Goal: Information Seeking & Learning: Learn about a topic

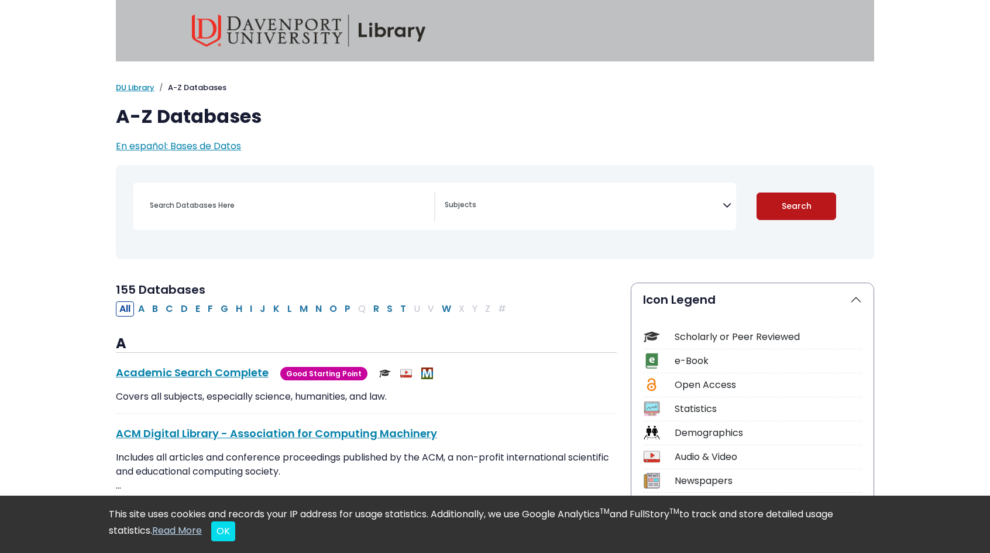
click at [818, 207] on button "Search" at bounding box center [796, 205] width 80 height 27
select select "Database Subject Filter"
click at [325, 202] on input "Search database by title or keyword" at bounding box center [288, 205] width 291 height 17
click at [536, 187] on div "[MEDICAL_DATA] Guide Accounting, Finance & Economics (ACCT, FINC & ECON) Advert…" at bounding box center [434, 206] width 603 height 47
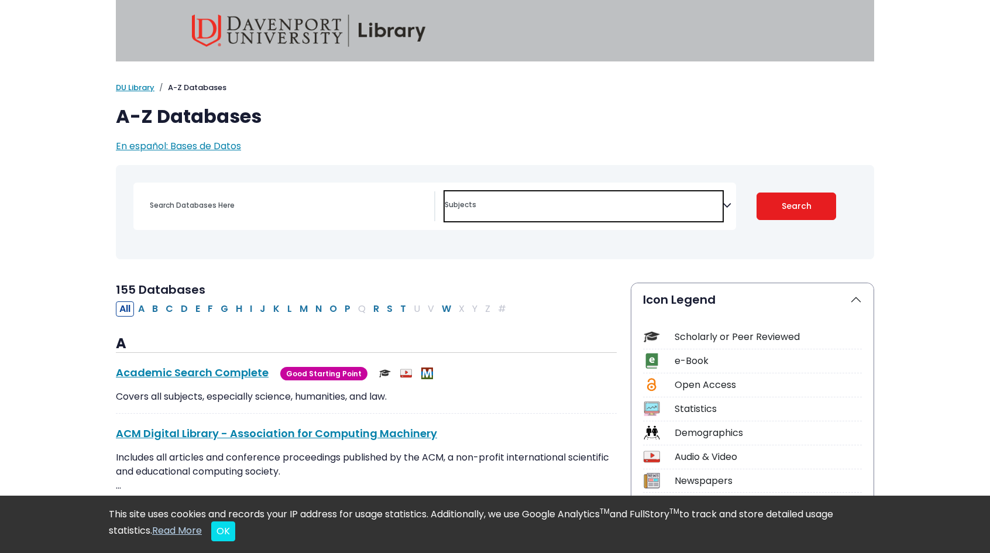
click at [495, 208] on textarea "Search" at bounding box center [584, 205] width 278 height 9
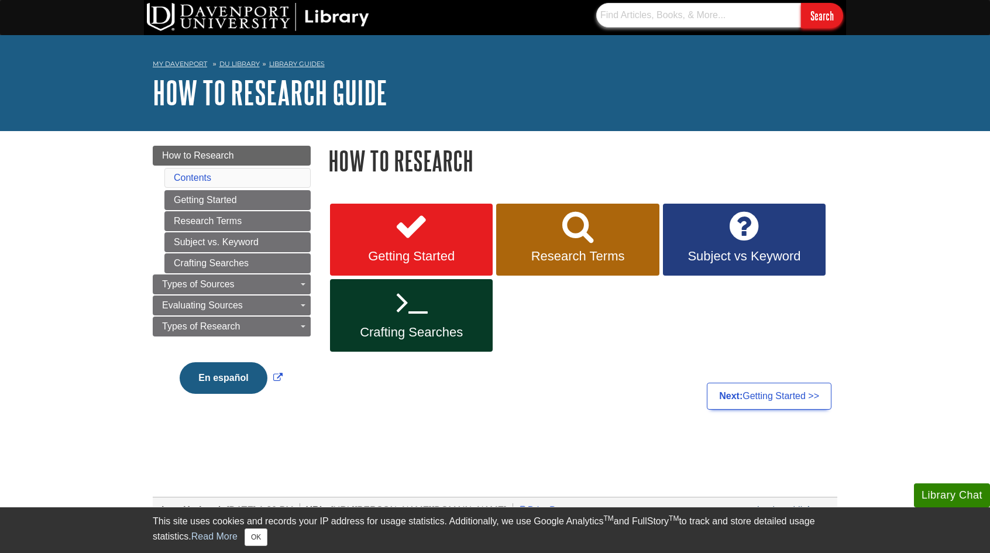
click at [621, 16] on input "text" at bounding box center [698, 15] width 205 height 25
type input "child devlopment"
click at [801, 3] on input "Search" at bounding box center [822, 15] width 42 height 25
click at [649, 19] on input "text" at bounding box center [698, 15] width 205 height 25
type input "child development and sleeo"
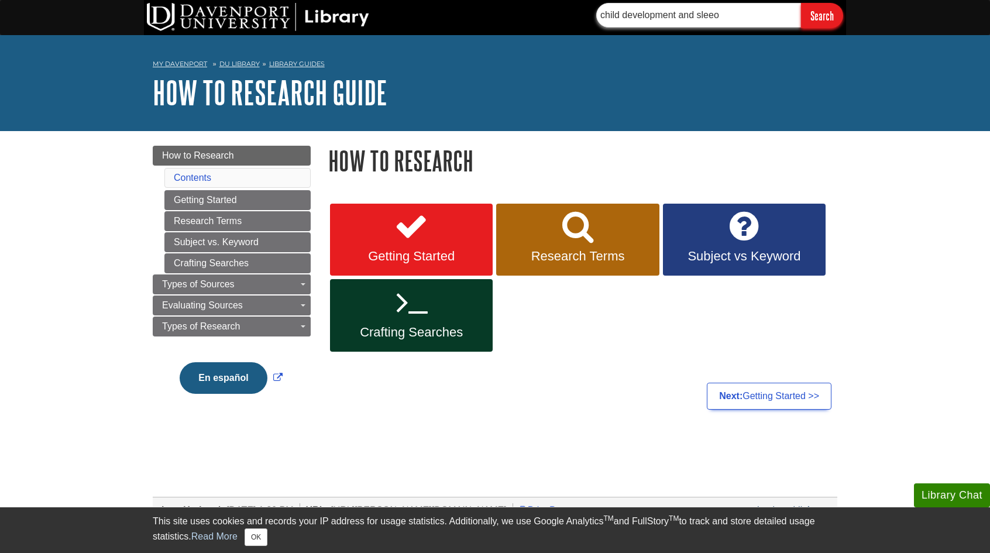
click at [801, 3] on input "Search" at bounding box center [822, 15] width 42 height 25
